Goal: Information Seeking & Learning: Check status

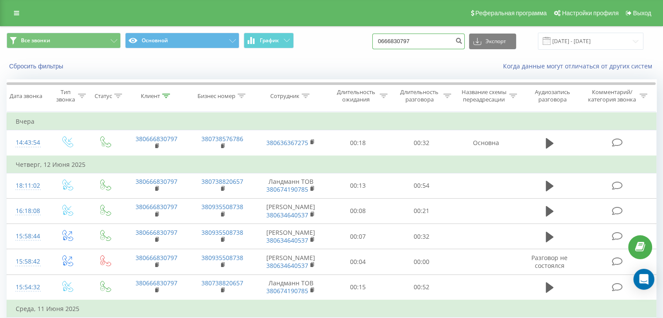
drag, startPoint x: 430, startPoint y: 46, endPoint x: 358, endPoint y: 38, distance: 72.3
click at [358, 38] on div "Все звонки Основной График 0666830797 Экспорт .csv .xls .xlsx 19.05.2025 - 19.0…" at bounding box center [331, 41] width 649 height 17
paste input "+38 (096) 833-79-56"
drag, startPoint x: 444, startPoint y: 40, endPoint x: 363, endPoint y: 47, distance: 81.8
click at [363, 47] on div "Все звонки Основной График +38 (096) 833-79-56 Экспорт .csv .xls .xlsx 19.05.20…" at bounding box center [331, 41] width 649 height 17
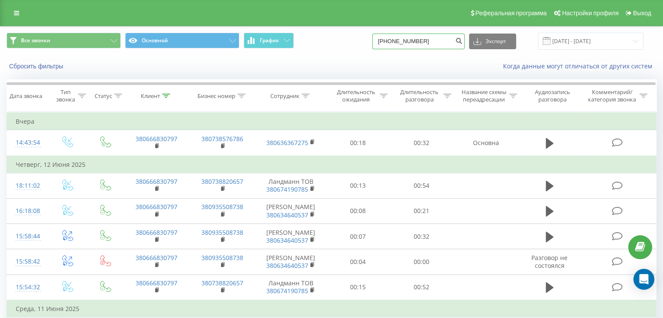
click at [437, 42] on input "+38 (096) 833-79-56" at bounding box center [418, 42] width 92 height 16
click at [435, 41] on input "+38 (096) 833-79-56" at bounding box center [418, 42] width 92 height 16
click at [427, 39] on input "+38 (096) 833-7956" at bounding box center [418, 42] width 92 height 16
click at [416, 40] on input "+38 (096) 8337956" at bounding box center [418, 42] width 92 height 16
click at [404, 41] on input "+38 (0968337956" at bounding box center [418, 42] width 92 height 16
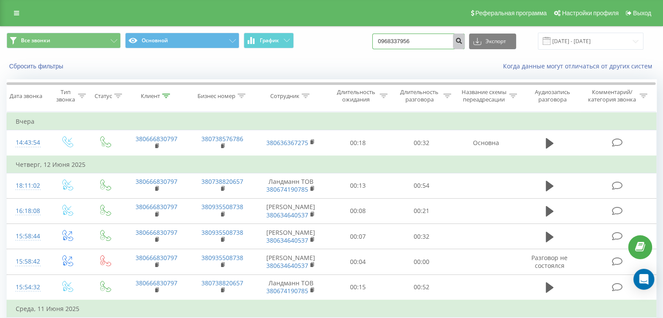
type input "0968337956"
click at [462, 42] on icon "submit" at bounding box center [458, 39] width 7 height 5
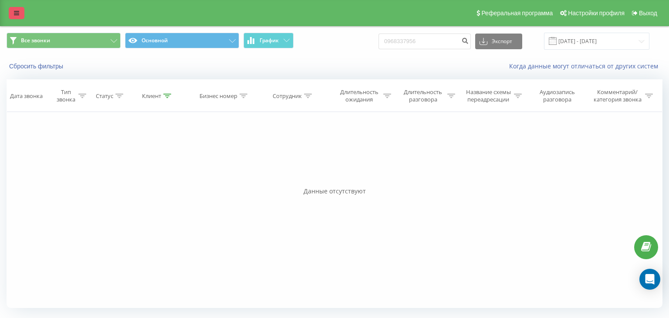
click at [18, 14] on icon at bounding box center [16, 13] width 5 height 6
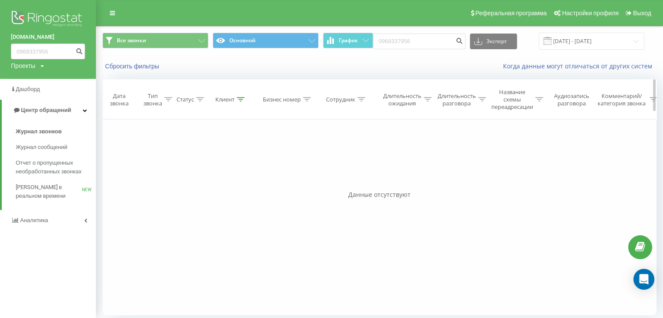
click at [402, 79] on div "Все звонки Основной График 0968337956 Экспорт .csv .xls .xlsx 19.05.2025 - 19.0…" at bounding box center [379, 175] width 554 height 296
click at [427, 51] on div "Все звонки Основной График 0968337956 Экспорт .csv .xls .xlsx 19.05.2025 - 19.0…" at bounding box center [379, 41] width 566 height 29
drag, startPoint x: 428, startPoint y: 43, endPoint x: 371, endPoint y: 35, distance: 57.1
click at [371, 35] on div "Все звонки Основной График 0968337956 Экспорт .csv .xls .xlsx 19.05.2025 - 19.0…" at bounding box center [379, 41] width 566 height 29
click at [441, 36] on input "0968337956" at bounding box center [419, 42] width 92 height 16
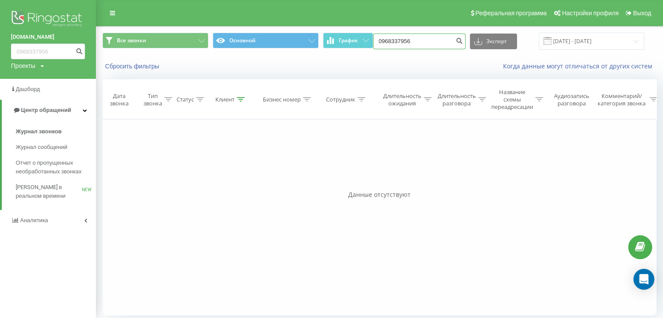
click at [429, 41] on input "0968337956" at bounding box center [419, 42] width 92 height 16
drag, startPoint x: 429, startPoint y: 41, endPoint x: 313, endPoint y: 35, distance: 116.0
click at [313, 35] on div "Все звонки Основной График 0968337956 Экспорт .csv .xls .xlsx 19.05.2025 - 19.0…" at bounding box center [379, 41] width 554 height 17
type input "0997988091"
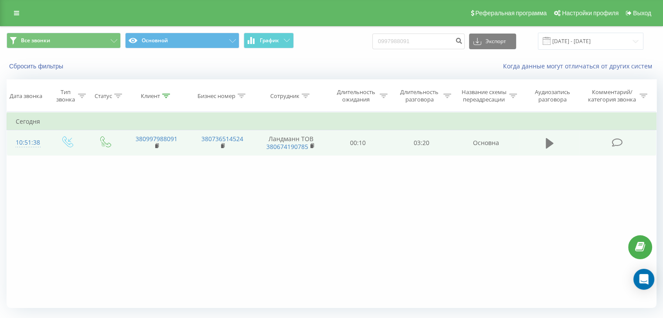
click at [552, 147] on icon at bounding box center [549, 143] width 8 height 12
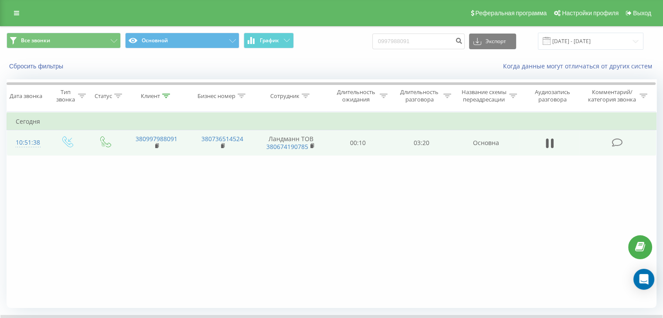
click at [247, 201] on div "Фильтровать по условию Равно Введите значение Отмена OK Фильтровать по условию …" at bounding box center [331, 210] width 649 height 196
click at [324, 301] on div "Фильтровать по условию Равно Введите значение Отмена OK Фильтровать по условию …" at bounding box center [331, 210] width 649 height 196
click at [422, 39] on input "0997988091" at bounding box center [418, 42] width 92 height 16
type input "0977420592"
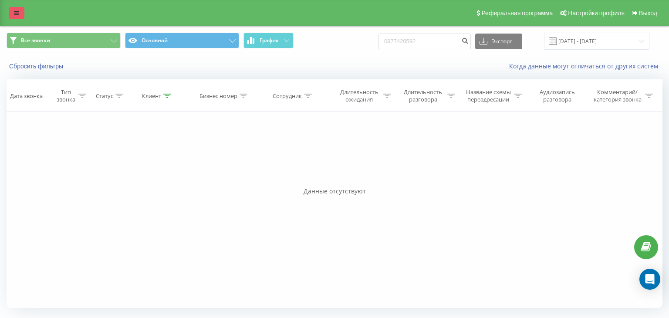
click at [20, 7] on link at bounding box center [17, 13] width 16 height 12
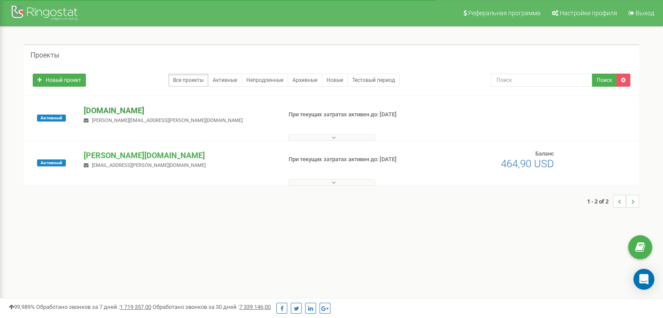
click at [109, 110] on p "[DOMAIN_NAME]" at bounding box center [179, 110] width 190 height 11
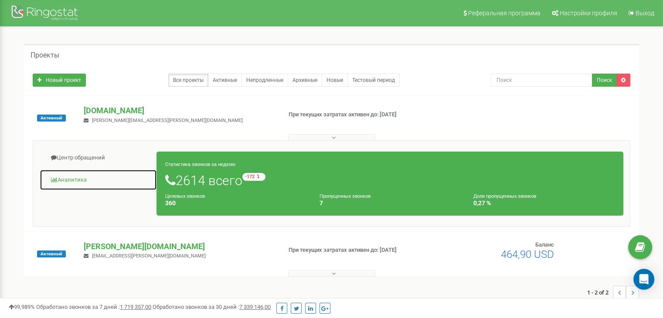
click at [90, 176] on link "Аналитика" at bounding box center [98, 179] width 117 height 21
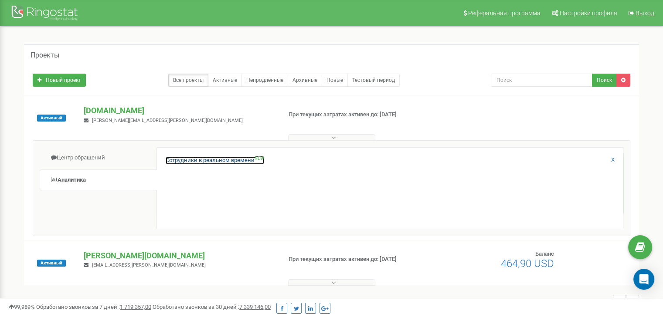
click at [174, 159] on link "Сотрудники в реальном времени NEW" at bounding box center [215, 160] width 98 height 8
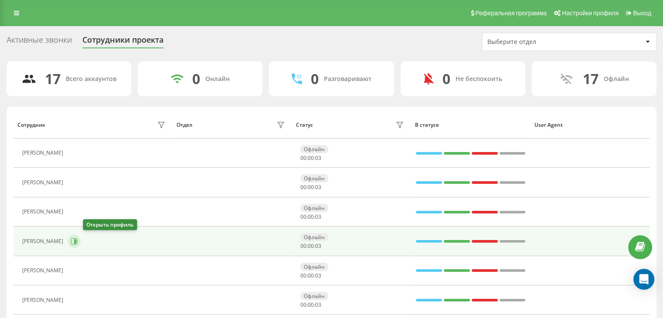
click at [78, 239] on icon at bounding box center [74, 241] width 7 height 7
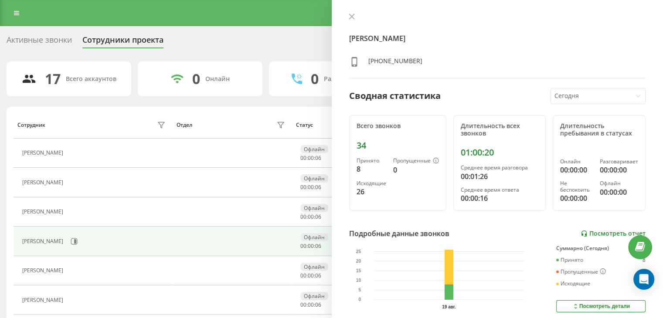
click at [598, 237] on link "Посмотреть отчет" at bounding box center [612, 233] width 65 height 7
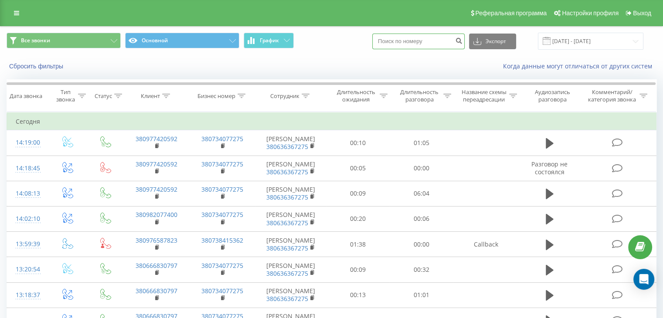
click at [400, 40] on input at bounding box center [418, 42] width 92 height 16
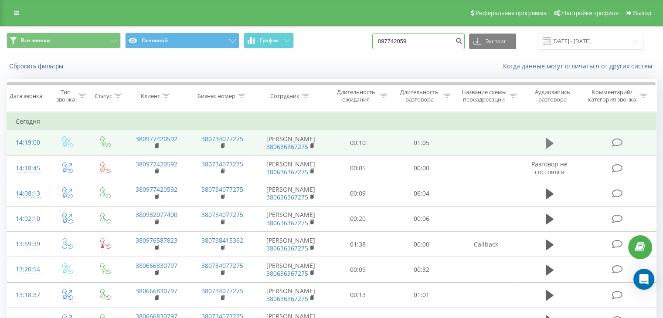
type input "097742059"
click at [552, 146] on button at bounding box center [549, 143] width 13 height 13
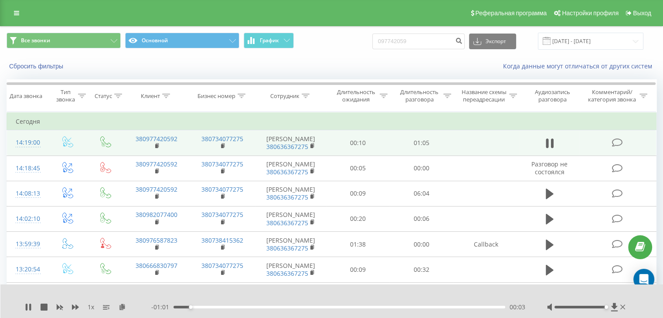
drag, startPoint x: 578, startPoint y: 307, endPoint x: 608, endPoint y: 307, distance: 29.6
click at [608, 308] on div at bounding box center [587, 307] width 80 height 9
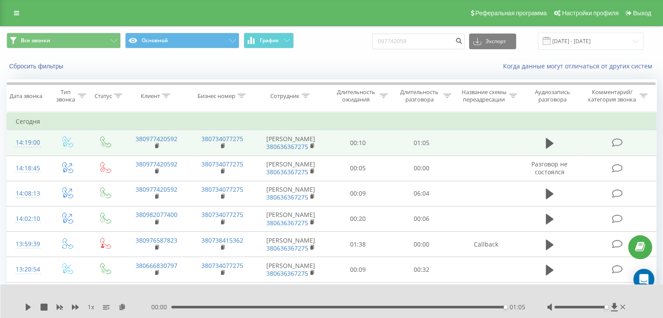
click at [75, 72] on div "Сбросить фильтры Когда данные могут отличаться от других систем" at bounding box center [331, 66] width 662 height 21
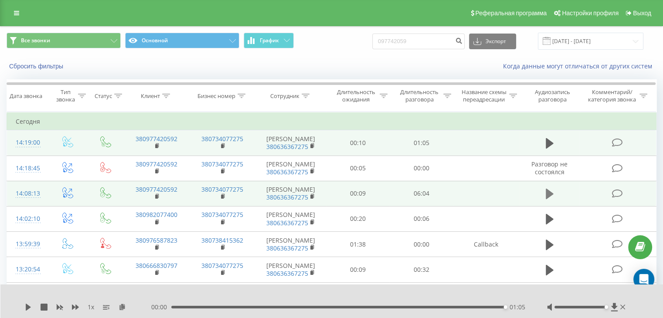
click at [550, 199] on icon at bounding box center [549, 194] width 8 height 10
click at [385, 307] on div "03:52" at bounding box center [338, 307] width 331 height 3
click at [369, 306] on div "03:35" at bounding box center [338, 307] width 331 height 3
click at [30, 302] on div "1 x - 02:23 03:40 03:40" at bounding box center [331, 301] width 663 height 34
click at [26, 304] on icon at bounding box center [27, 307] width 2 height 7
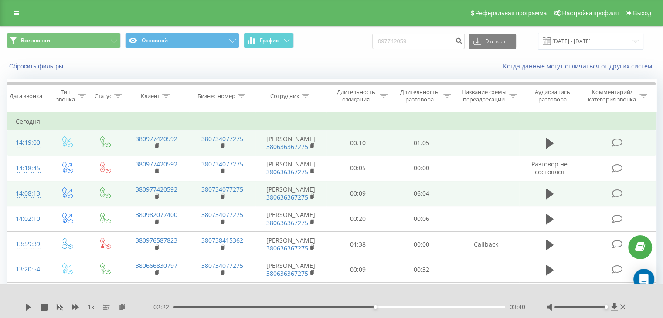
click at [28, 302] on div "1 x - 02:22 03:40 03:40" at bounding box center [331, 301] width 663 height 34
drag, startPoint x: 26, startPoint y: 304, endPoint x: 98, endPoint y: 302, distance: 71.9
click at [29, 305] on icon at bounding box center [28, 307] width 7 height 7
click at [359, 307] on div "03:24" at bounding box center [338, 307] width 331 height 3
drag, startPoint x: 324, startPoint y: 306, endPoint x: 320, endPoint y: 305, distance: 4.4
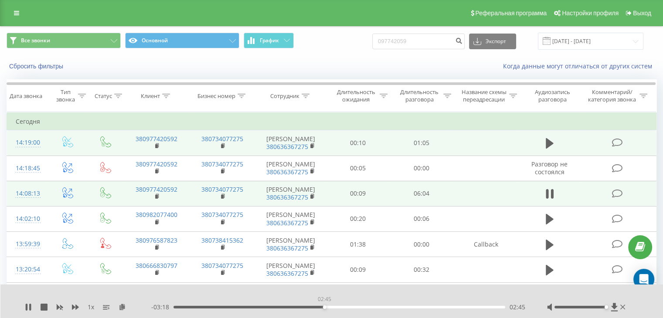
click at [324, 306] on div "02:45" at bounding box center [338, 307] width 331 height 3
click at [21, 305] on div "1 x - 03:13 02:49 02:49" at bounding box center [331, 301] width 663 height 34
click at [27, 304] on icon at bounding box center [27, 307] width 2 height 7
